Goal: Task Accomplishment & Management: Manage account settings

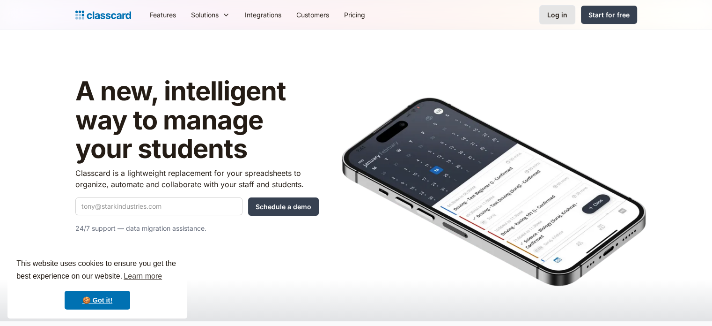
click at [559, 16] on div "Log in" at bounding box center [558, 15] width 20 height 10
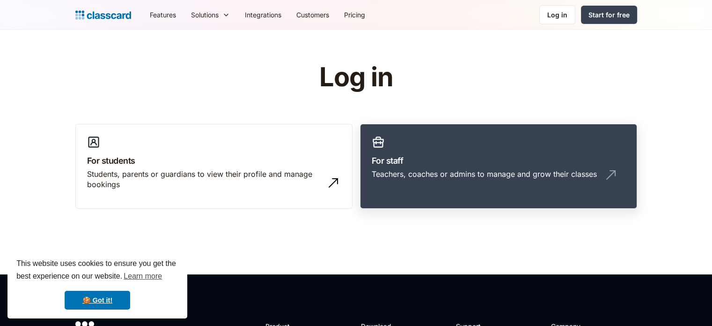
click at [427, 180] on div "Teachers, coaches or admins to manage and grow their classes" at bounding box center [499, 178] width 254 height 18
